Goal: Task Accomplishment & Management: Complete application form

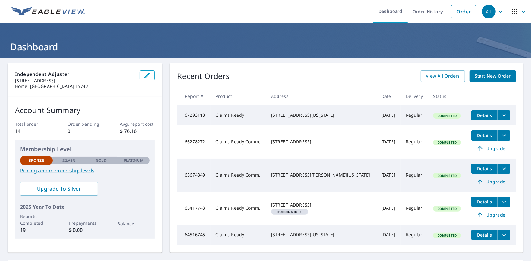
click at [495, 76] on span "Start New Order" at bounding box center [492, 76] width 36 height 8
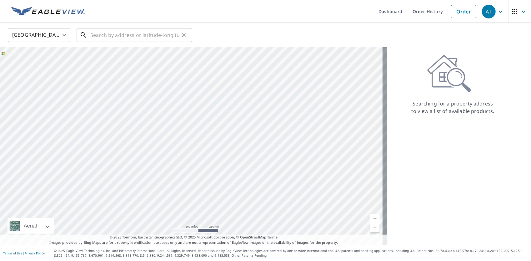
click at [111, 37] on input "text" at bounding box center [134, 34] width 89 height 17
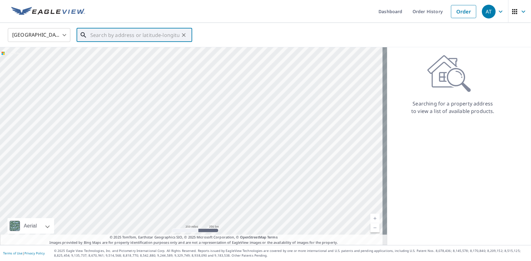
paste input "[STREET_ADDRESS]"
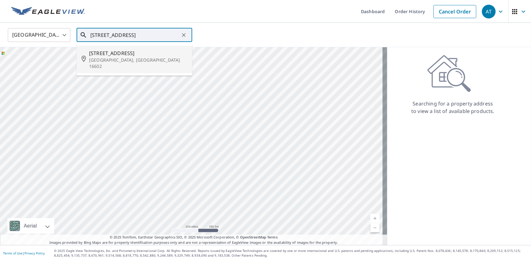
click at [109, 57] on p "[GEOGRAPHIC_DATA], [GEOGRAPHIC_DATA] 16602" at bounding box center [138, 63] width 98 height 12
type input "[STREET_ADDRESS]"
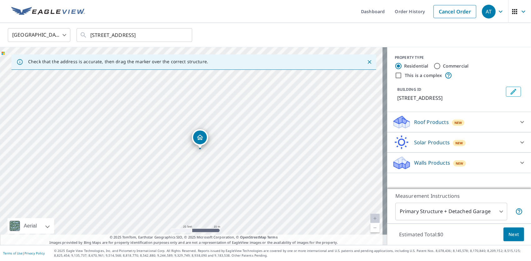
drag, startPoint x: 195, startPoint y: 139, endPoint x: 200, endPoint y: 139, distance: 5.3
click at [518, 121] on icon at bounding box center [521, 121] width 7 height 7
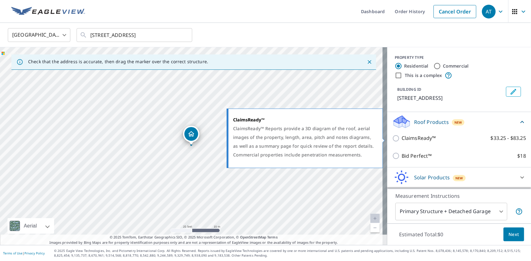
click at [392, 140] on input "ClaimsReady™ $33.25 - $83.25" at bounding box center [396, 137] width 9 height 7
checkbox input "true"
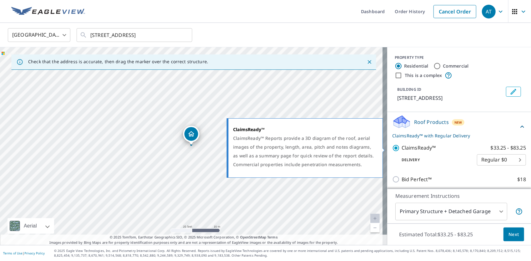
scroll to position [42, 0]
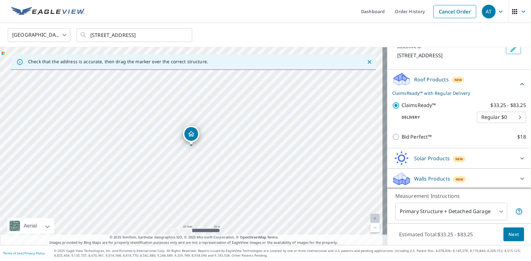
click at [504, 179] on div "Walls Products New" at bounding box center [453, 178] width 122 height 15
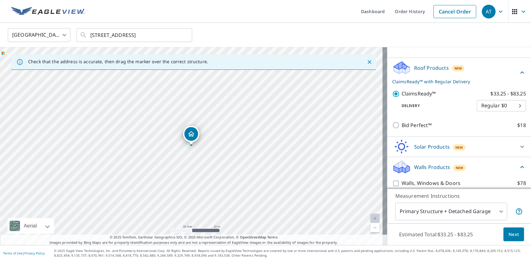
scroll to position [60, 0]
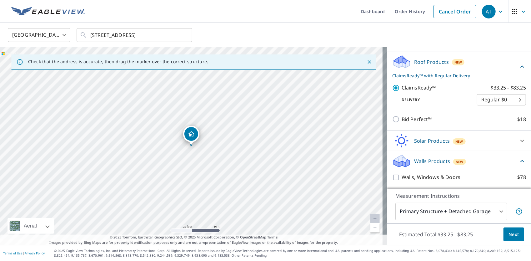
click at [498, 162] on div "Walls Products New" at bounding box center [455, 160] width 126 height 15
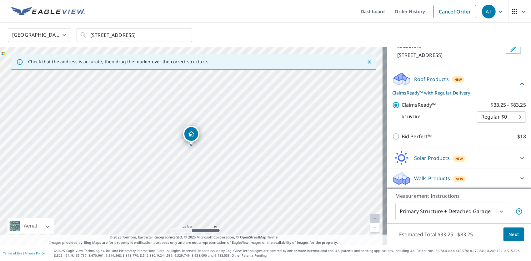
scroll to position [42, 0]
click at [508, 233] on span "Next" at bounding box center [513, 234] width 11 height 8
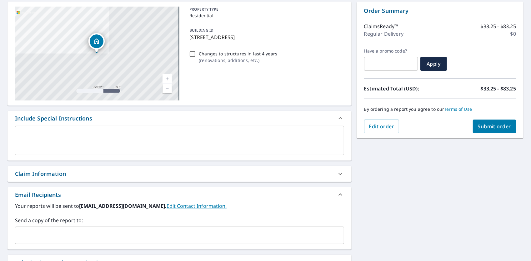
scroll to position [62, 0]
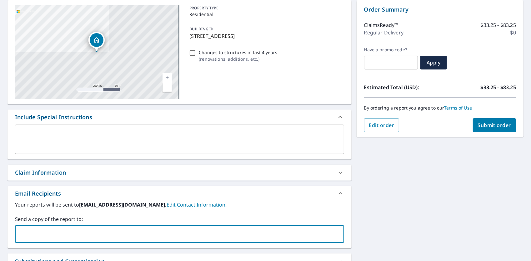
click at [131, 233] on input "text" at bounding box center [175, 234] width 314 height 12
type input "[PERSON_NAME].[PERSON_NAME]@curleyadjustment."
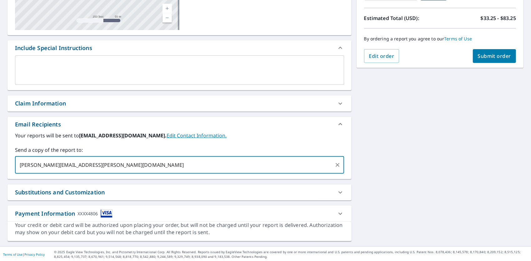
scroll to position [132, 0]
type input "[PERSON_NAME][EMAIL_ADDRESS][PERSON_NAME][DOMAIN_NAME]"
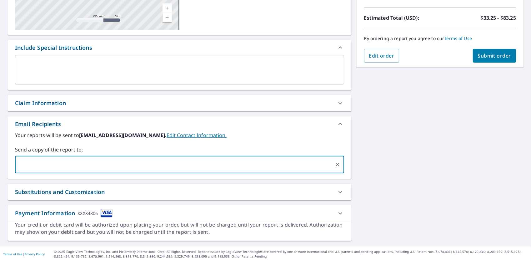
click at [337, 102] on icon at bounding box center [339, 102] width 7 height 7
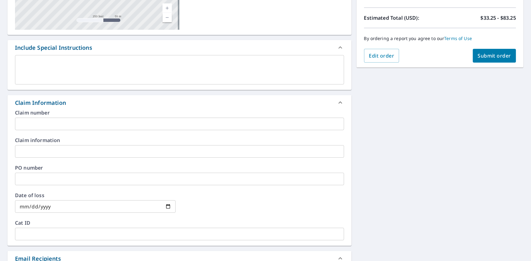
click at [203, 122] on input "text" at bounding box center [179, 123] width 329 height 12
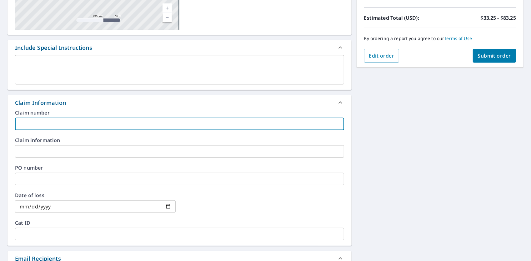
paste input "HO25000393"
type input "HO25000393"
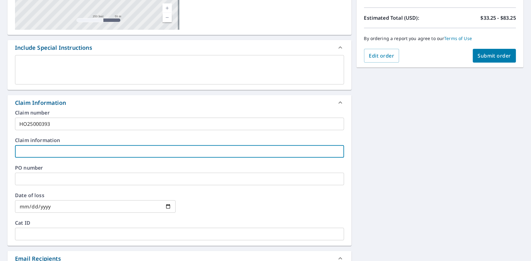
click at [169, 149] on input "text" at bounding box center [179, 151] width 329 height 12
type input "Fire Loss"
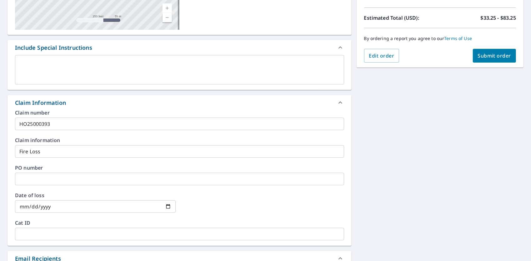
click at [61, 176] on input "text" at bounding box center [179, 178] width 329 height 12
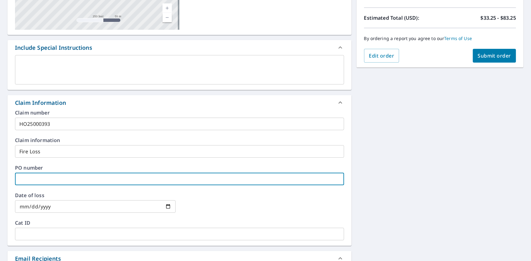
paste input "HO7020704"
type input "HO7020704"
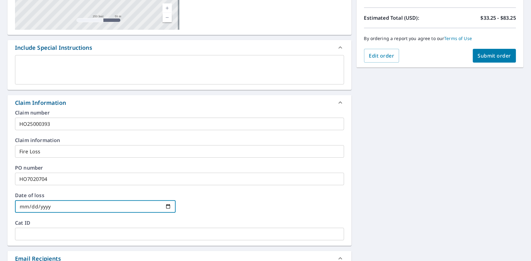
click at [166, 206] on input "date" at bounding box center [95, 206] width 161 height 12
type input "[DATE]"
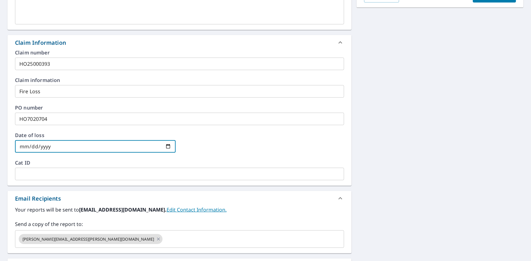
scroll to position [257, 0]
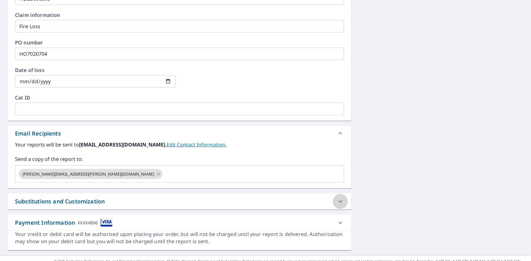
click at [336, 200] on icon at bounding box center [339, 200] width 7 height 7
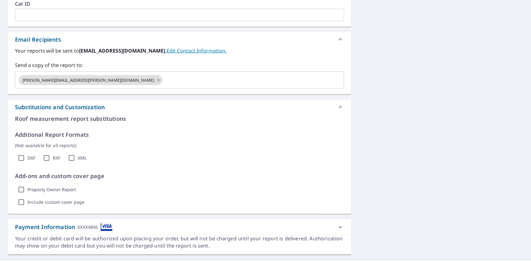
scroll to position [364, 0]
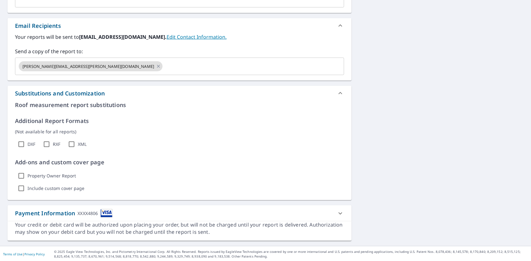
click at [339, 94] on icon at bounding box center [339, 92] width 7 height 7
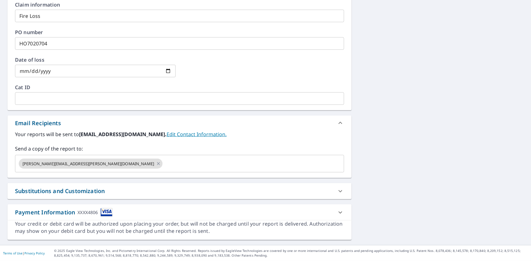
scroll to position [266, 0]
click at [337, 211] on icon at bounding box center [339, 212] width 7 height 7
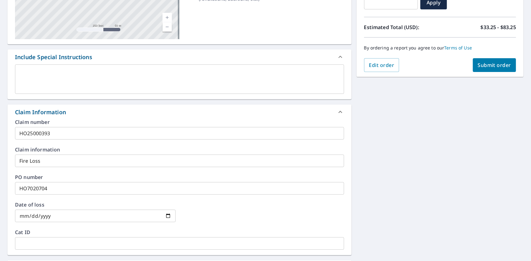
scroll to position [0, 0]
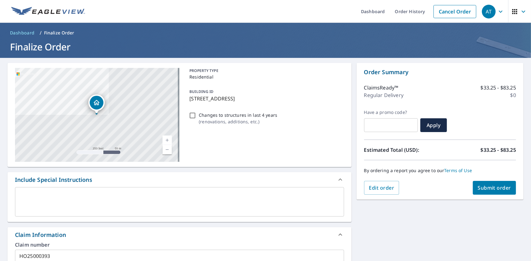
click at [497, 187] on span "Submit order" at bounding box center [494, 187] width 33 height 7
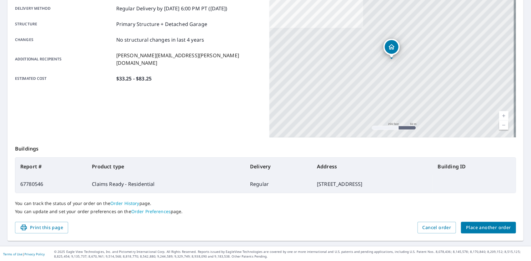
scroll to position [107, 0]
click at [33, 228] on span "Print this page" at bounding box center [41, 227] width 43 height 8
click at [211, 140] on p "Buildings" at bounding box center [265, 147] width 501 height 20
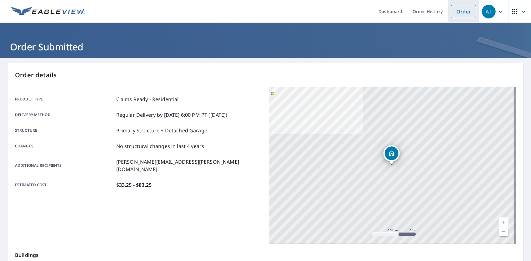
click at [458, 12] on link "Order" at bounding box center [463, 11] width 25 height 13
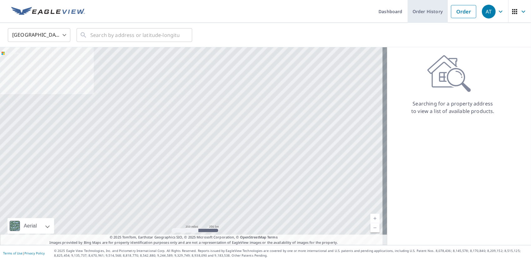
click at [420, 14] on link "Order History" at bounding box center [427, 11] width 40 height 23
